Goal: Browse casually

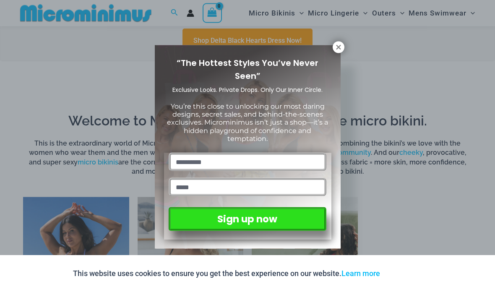
scroll to position [404, 0]
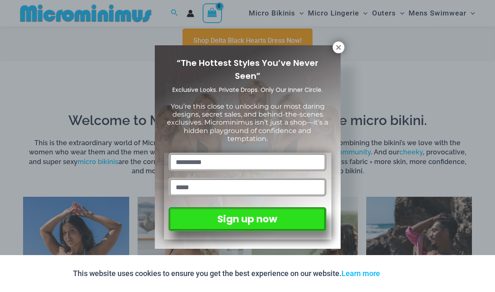
click at [343, 46] on button at bounding box center [338, 48] width 12 height 12
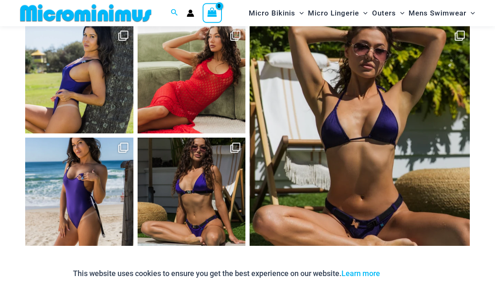
scroll to position [3054, 0]
click at [75, 184] on link "Open" at bounding box center [79, 192] width 108 height 108
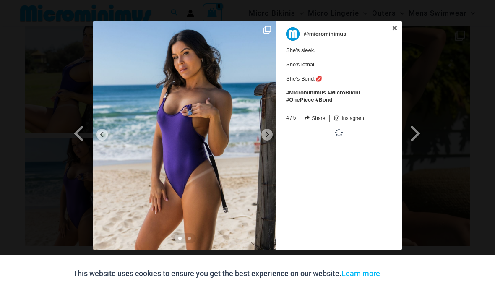
click at [261, 134] on img at bounding box center [184, 135] width 183 height 229
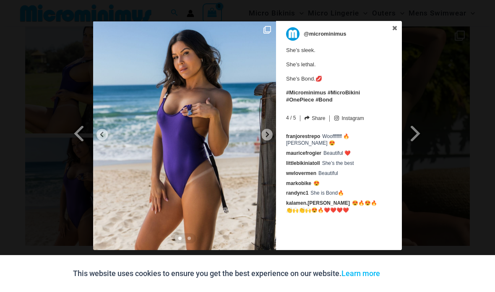
click at [268, 134] on icon at bounding box center [267, 134] width 3 height 5
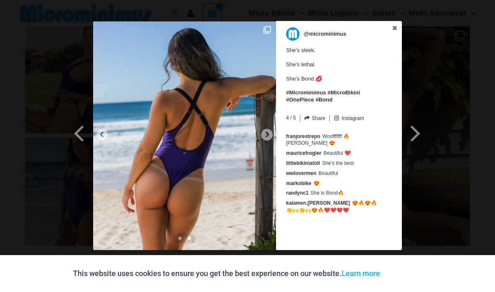
click at [269, 137] on icon at bounding box center [267, 134] width 6 height 6
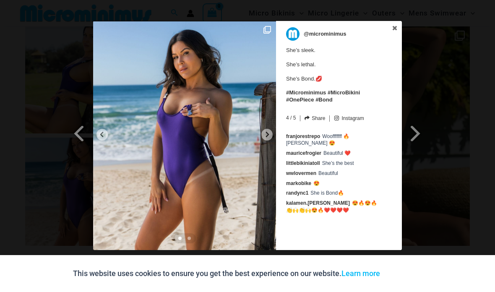
click at [412, 134] on span at bounding box center [415, 133] width 14 height 19
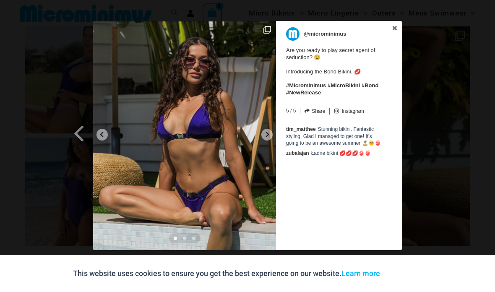
click at [267, 135] on icon at bounding box center [267, 134] width 6 height 6
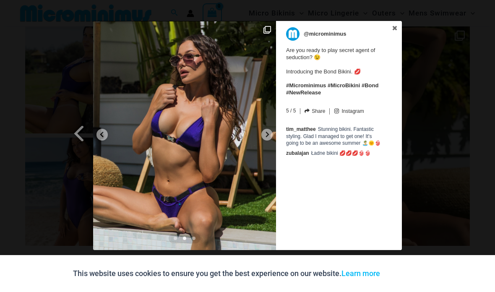
click at [276, 129] on img at bounding box center [367, 135] width 183 height 229
click at [262, 27] on img at bounding box center [184, 135] width 183 height 229
click at [262, 26] on img at bounding box center [184, 135] width 183 height 229
click at [271, 34] on img at bounding box center [184, 135] width 183 height 229
click at [460, 57] on div "Previous Slide Next Slide @microminimus Are you ready to play secret agent of s…" at bounding box center [247, 136] width 495 height 231
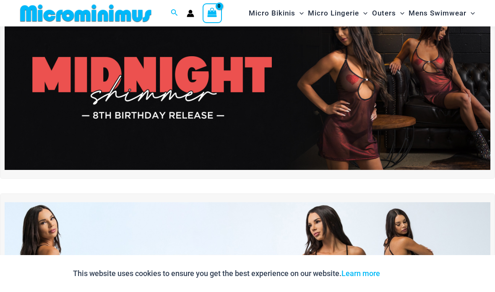
scroll to position [0, 0]
